Goal: Download file/media

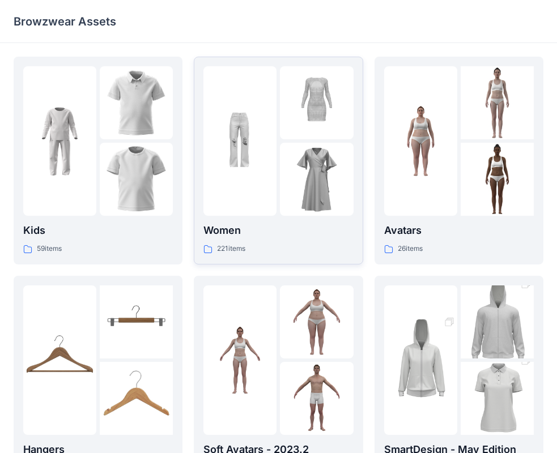
click at [251, 139] on img at bounding box center [239, 141] width 73 height 73
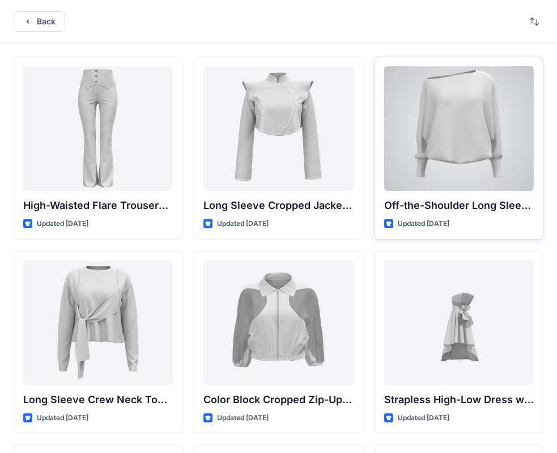
click at [481, 123] on div at bounding box center [459, 128] width 150 height 125
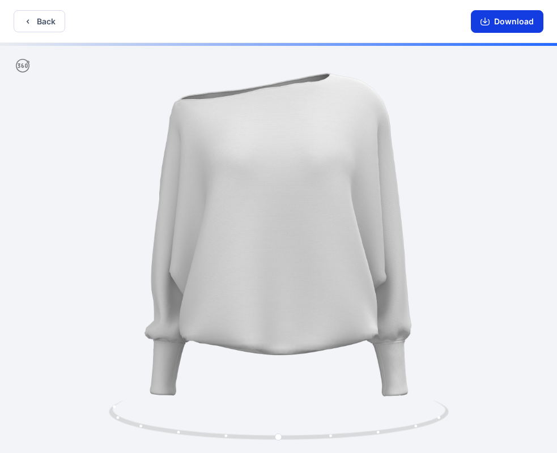
click at [504, 28] on button "Download" at bounding box center [507, 21] width 72 height 23
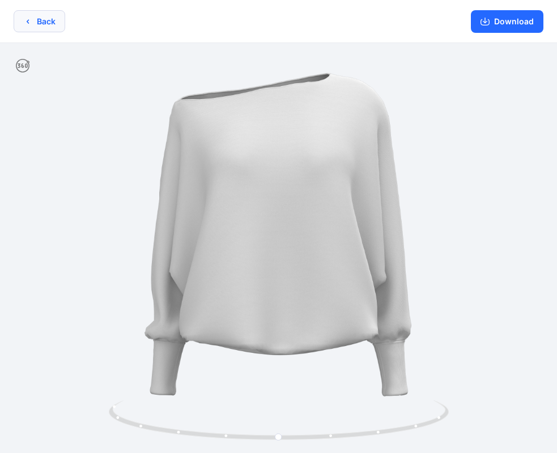
click at [46, 18] on button "Back" at bounding box center [40, 21] width 52 height 22
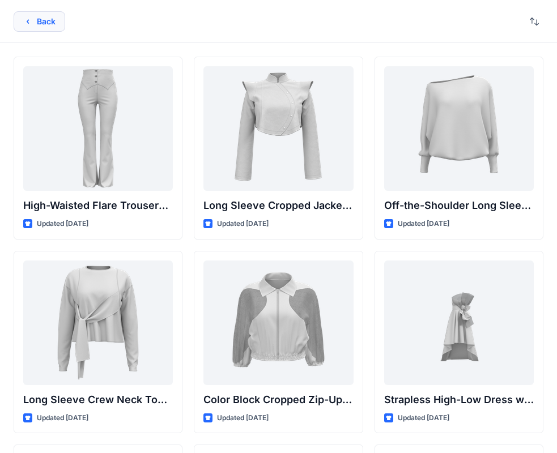
click at [25, 16] on button "Back" at bounding box center [40, 21] width 52 height 20
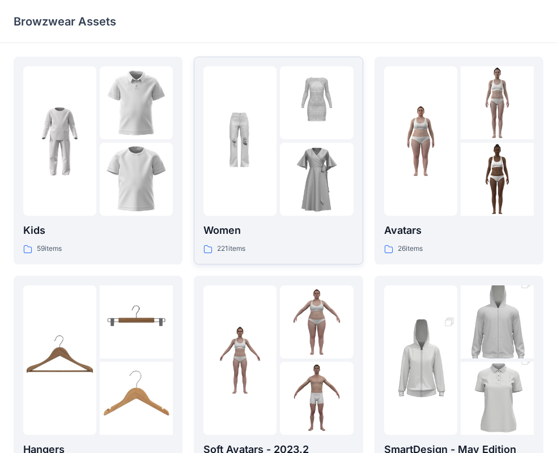
click at [270, 105] on img at bounding box center [239, 141] width 73 height 73
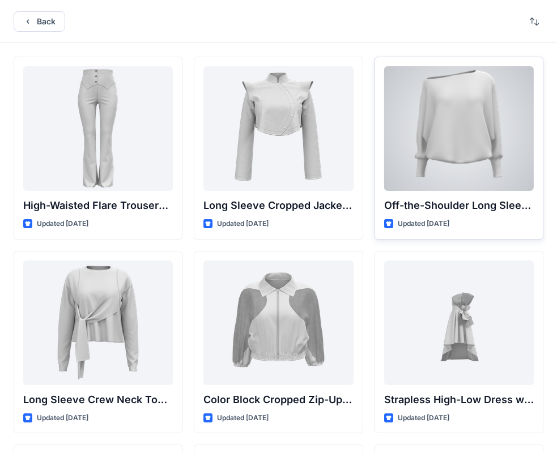
click at [434, 114] on div at bounding box center [459, 128] width 150 height 125
